Goal: Task Accomplishment & Management: Manage account settings

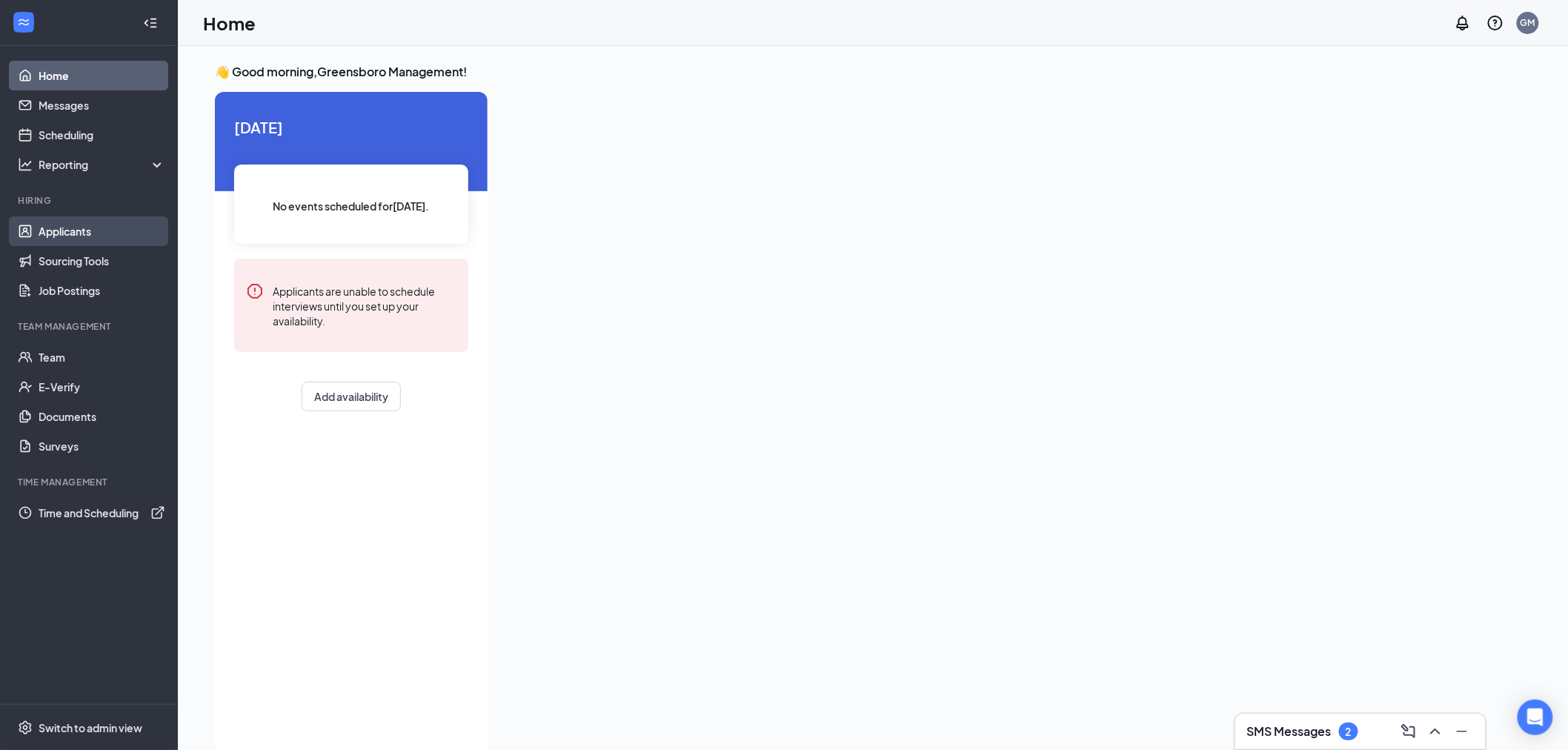
click at [141, 225] on link "Applicants" at bounding box center [101, 231] width 127 height 30
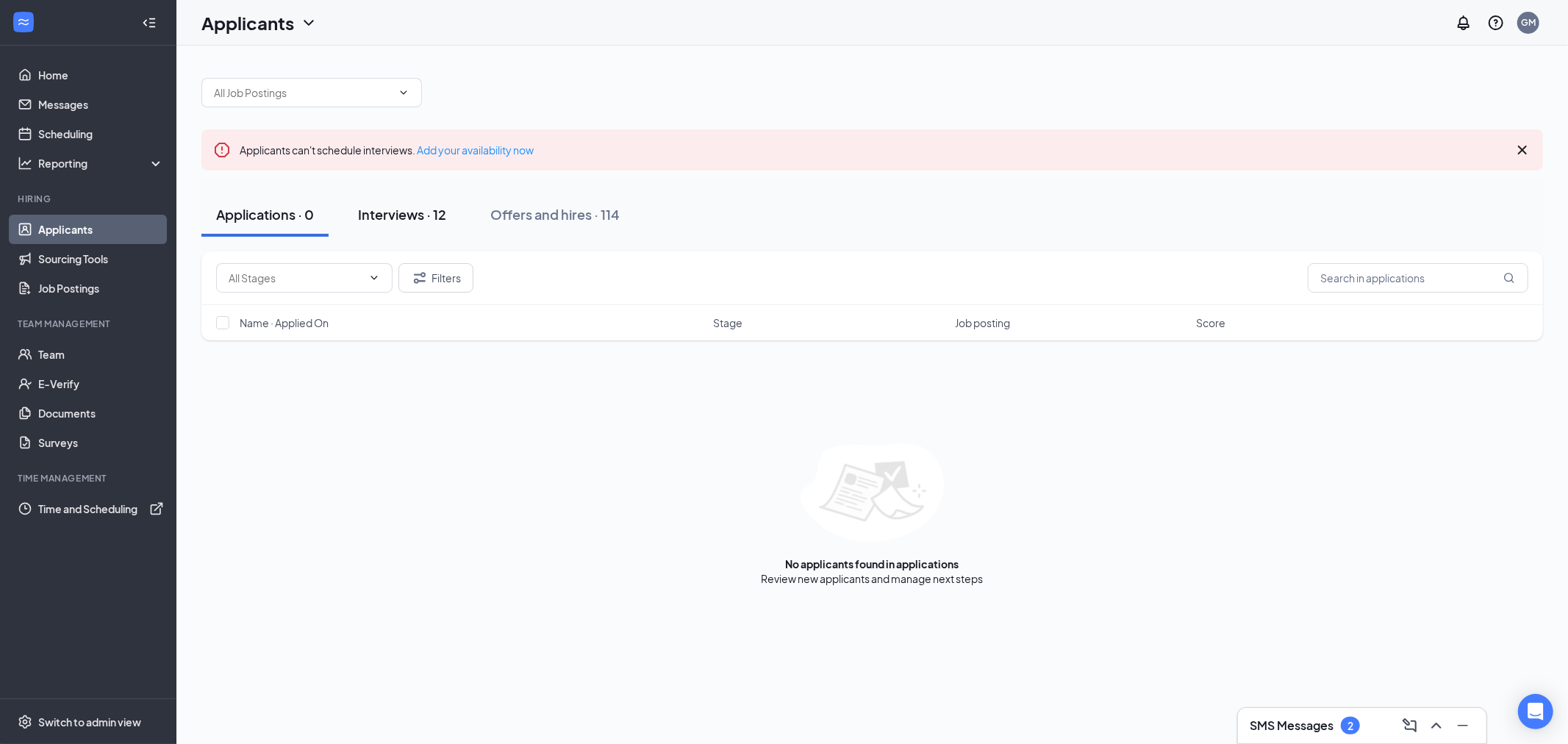
click at [384, 223] on button "Interviews · 12" at bounding box center [402, 215] width 117 height 44
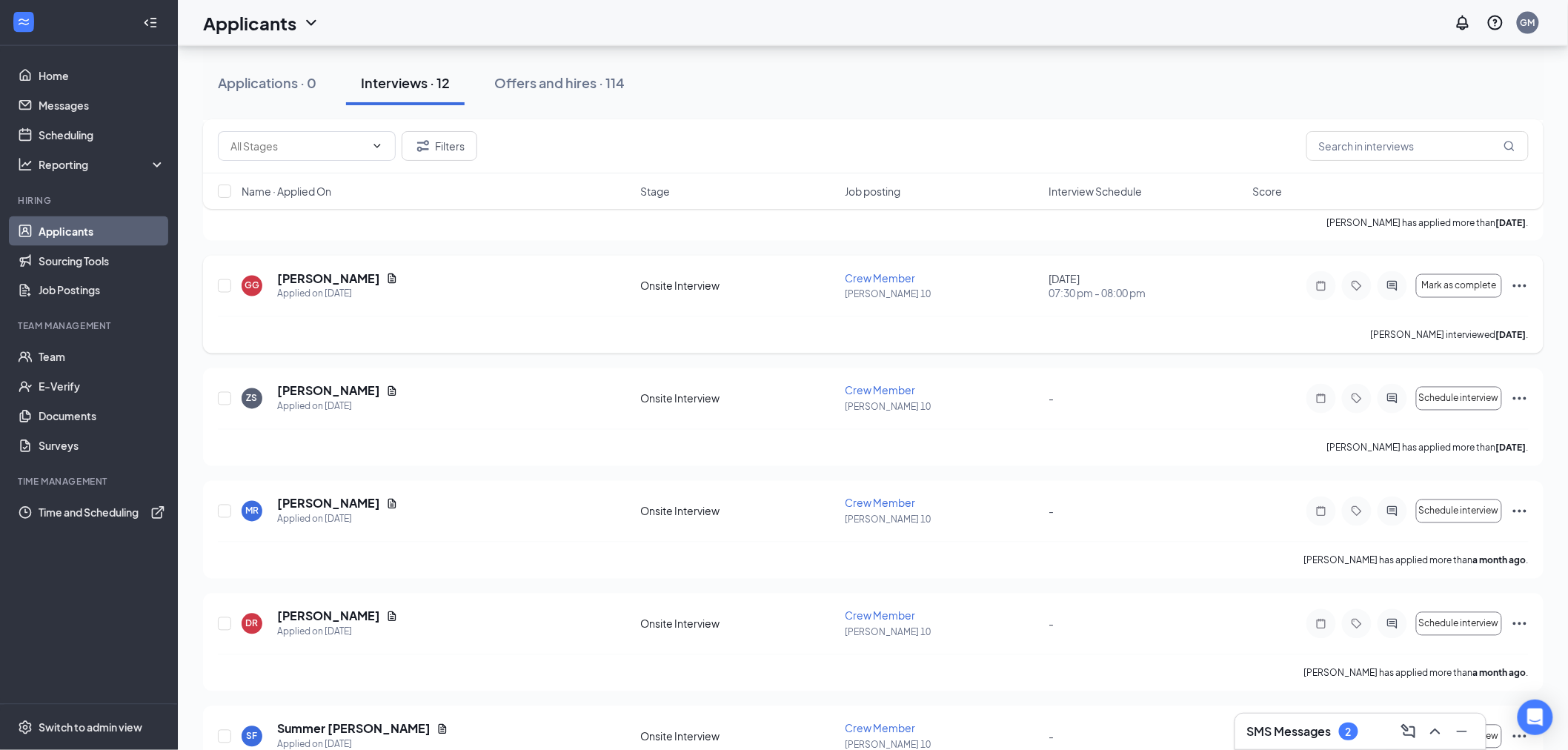
scroll to position [963, 0]
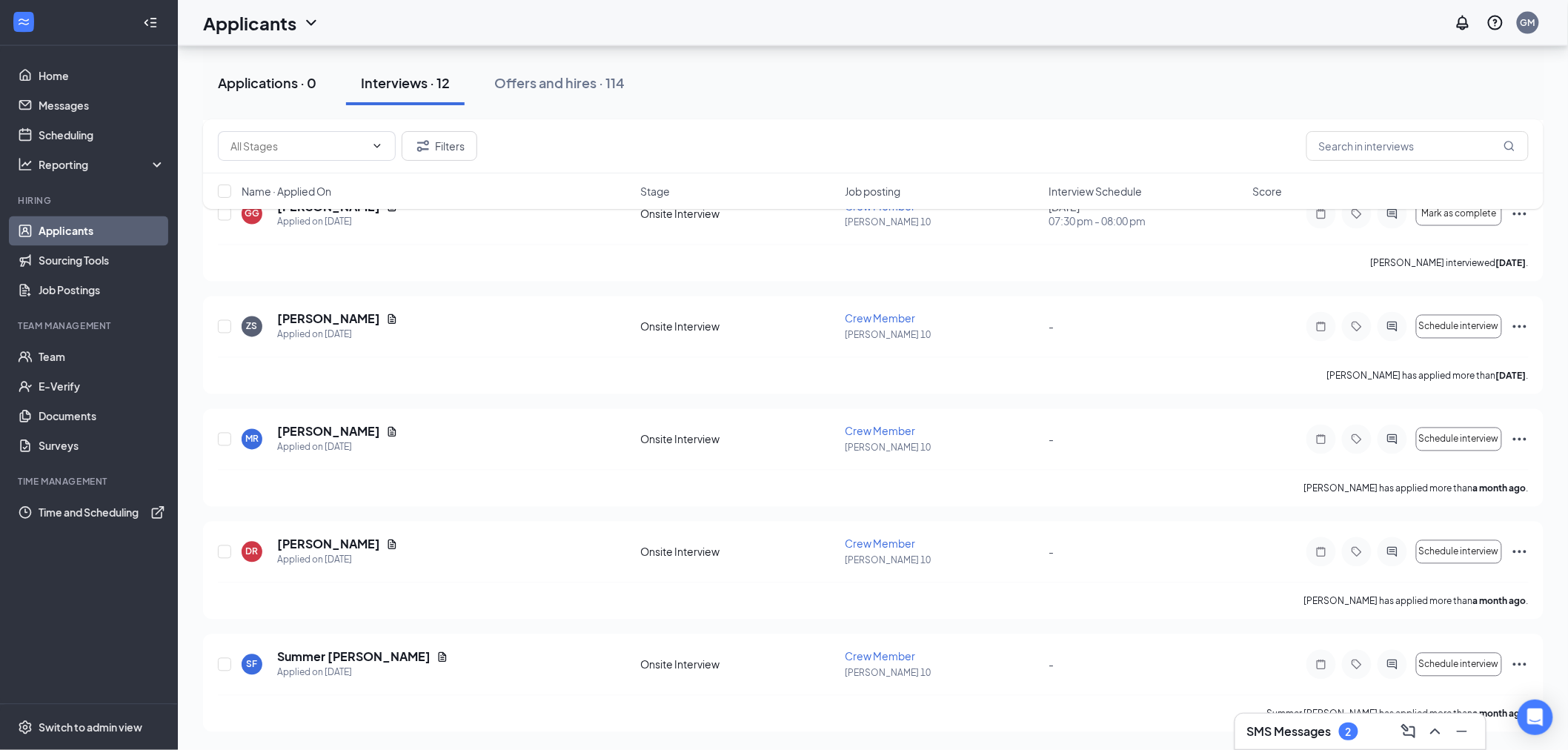
click at [267, 83] on div "Applications · 0" at bounding box center [267, 83] width 99 height 19
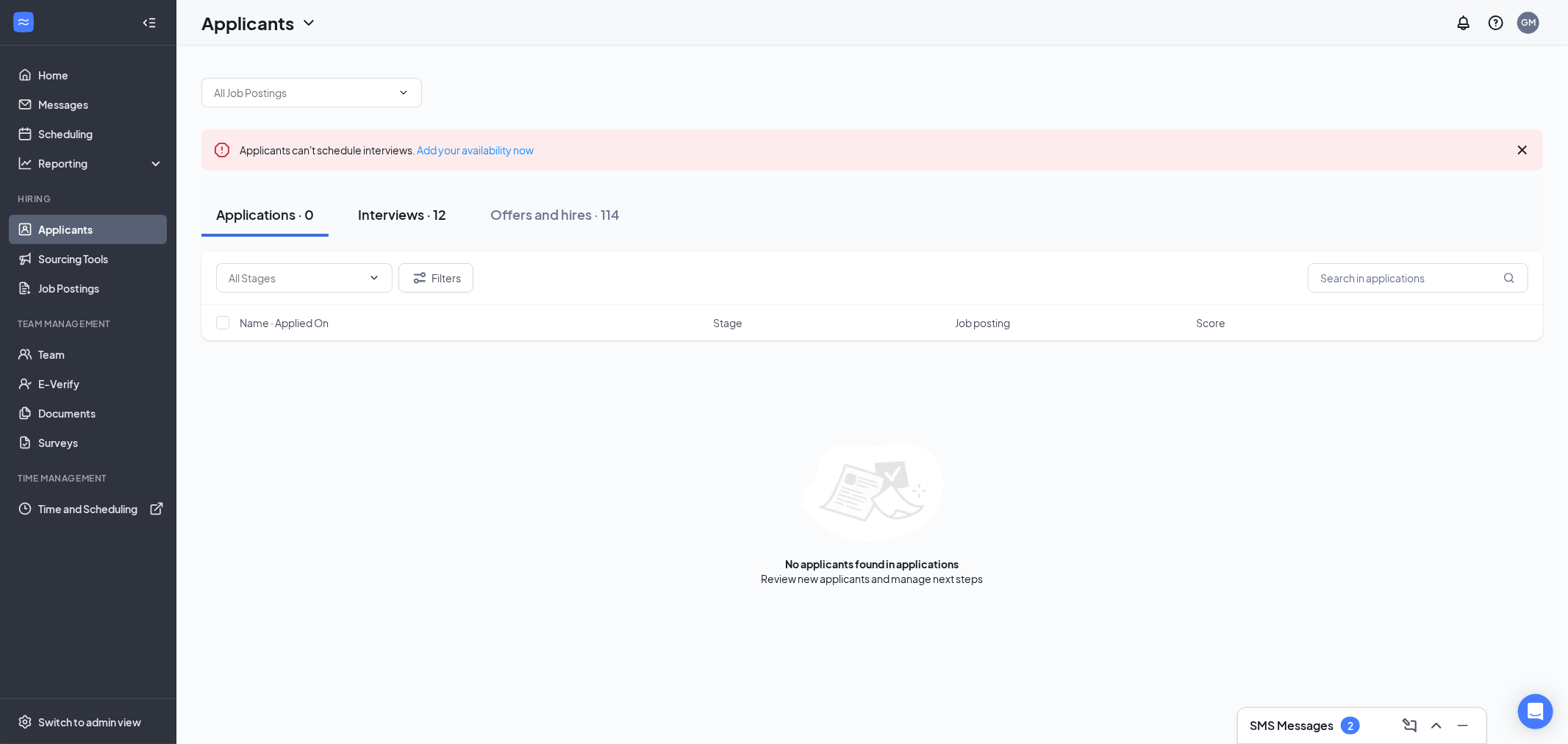
click at [353, 218] on button "Interviews · 12" at bounding box center [402, 215] width 117 height 44
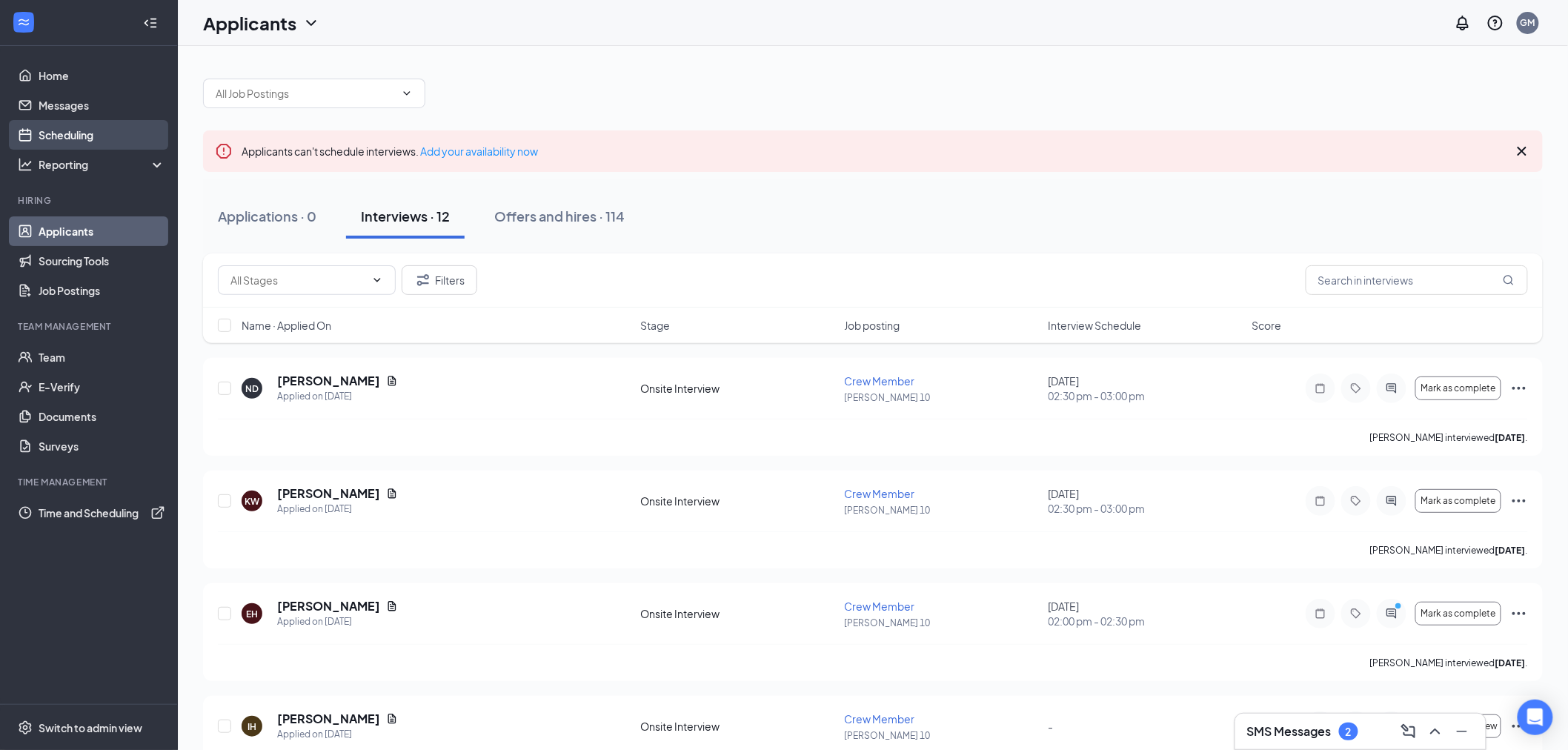
click at [77, 128] on link "Scheduling" at bounding box center [101, 135] width 127 height 30
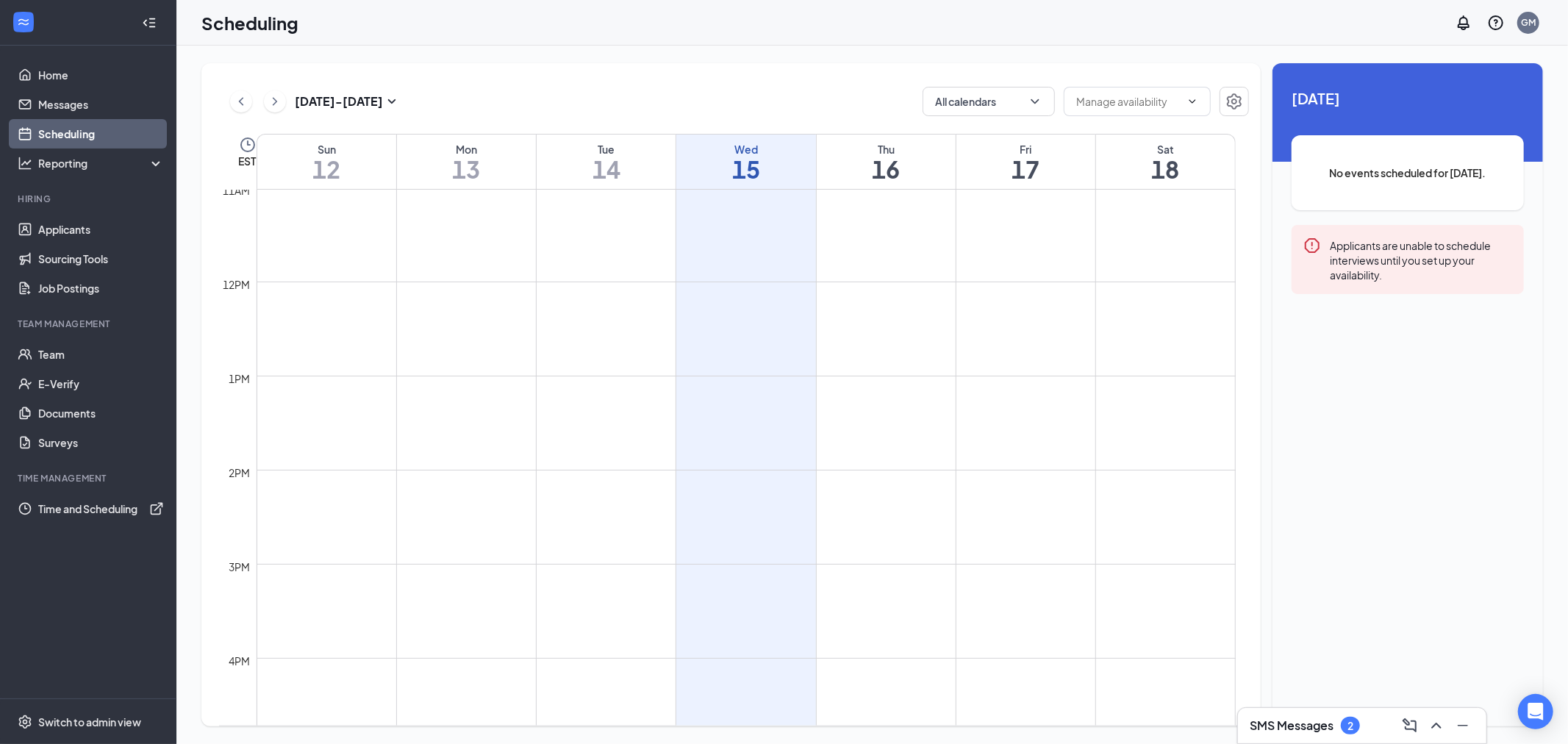
scroll to position [967, 0]
click at [75, 355] on link "Team" at bounding box center [101, 354] width 126 height 30
